Goal: Task Accomplishment & Management: Complete application form

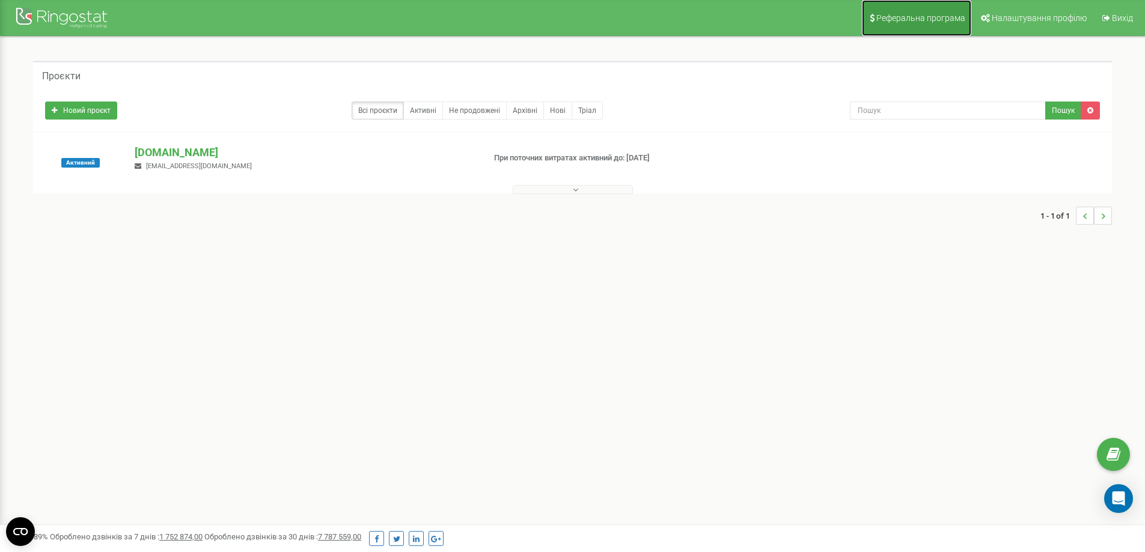
click at [902, 16] on span "Реферальна програма" at bounding box center [920, 18] width 89 height 10
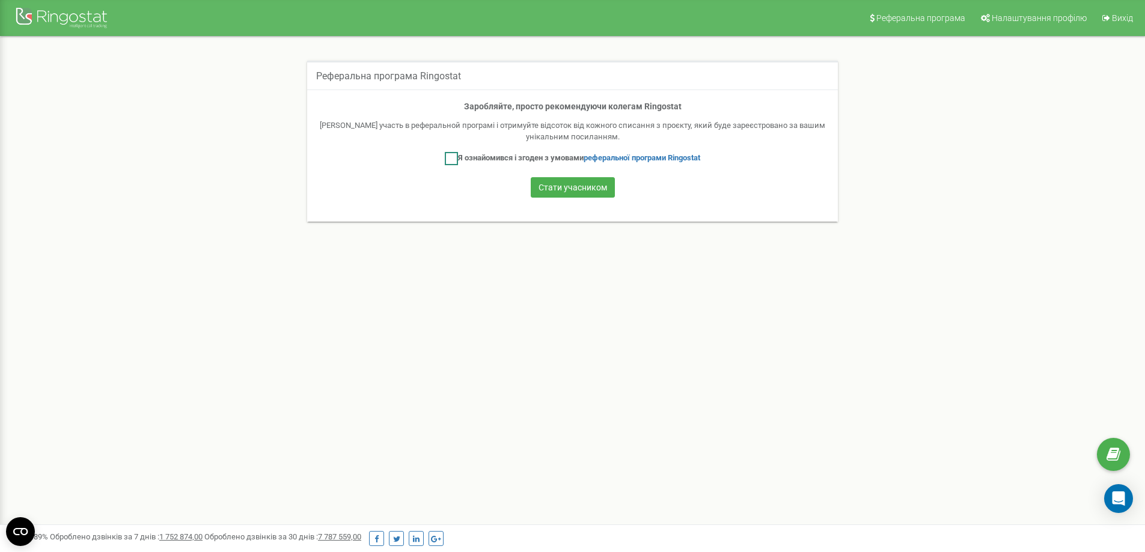
click at [448, 159] on ins at bounding box center [451, 158] width 13 height 13
checkbox input "true"
click at [566, 187] on button "Стати учасником" at bounding box center [573, 187] width 84 height 20
click at [448, 159] on ins at bounding box center [451, 158] width 13 height 13
checkbox input "true"
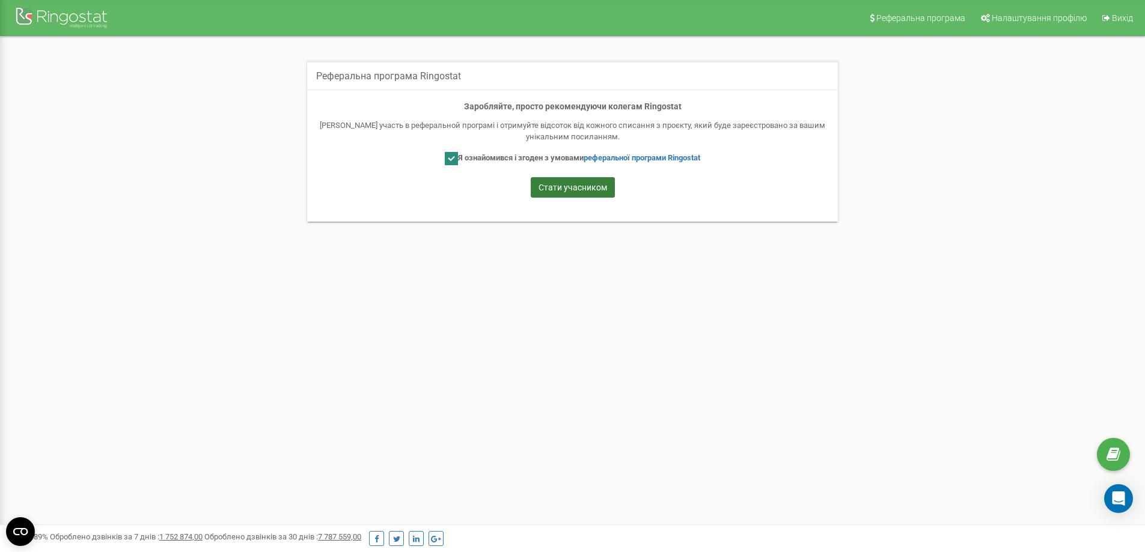
click at [591, 184] on button "Стати учасником" at bounding box center [573, 187] width 84 height 20
